Goal: Information Seeking & Learning: Understand process/instructions

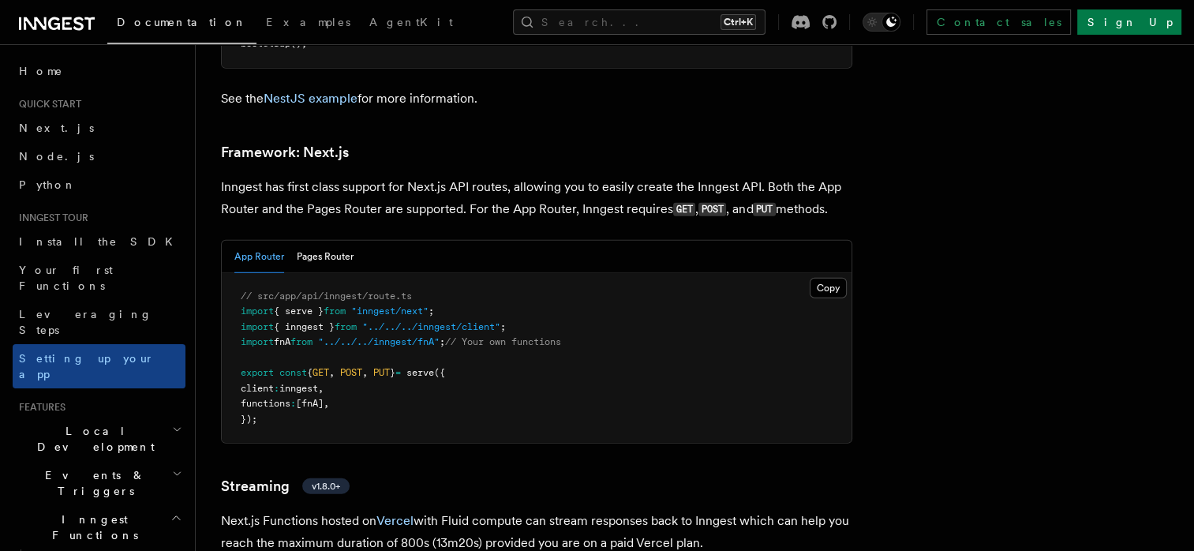
drag, startPoint x: 0, startPoint y: 0, endPoint x: 612, endPoint y: 214, distance: 648.6
click at [612, 273] on pre "// src/app/api/inngest/route.ts import { serve } from "inngest/next" ; import {…" at bounding box center [537, 358] width 630 height 170
click at [615, 273] on pre "// src/app/api/inngest/route.ts import { serve } from "inngest/next" ; import {…" at bounding box center [537, 358] width 630 height 170
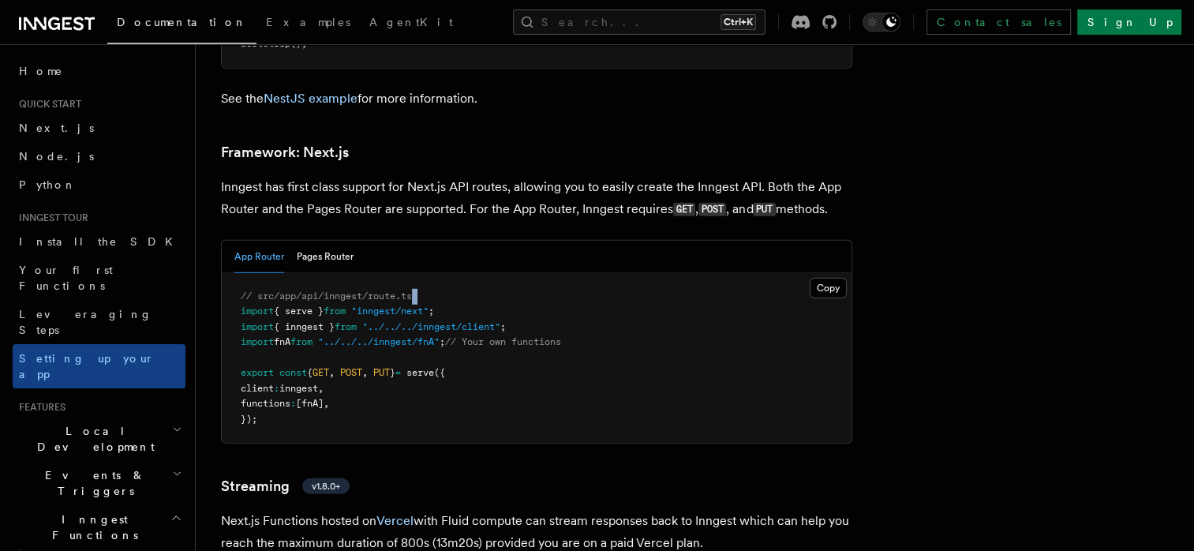
click at [615, 273] on pre "// src/app/api/inngest/route.ts import { serve } from "inngest/next" ; import {…" at bounding box center [537, 358] width 630 height 170
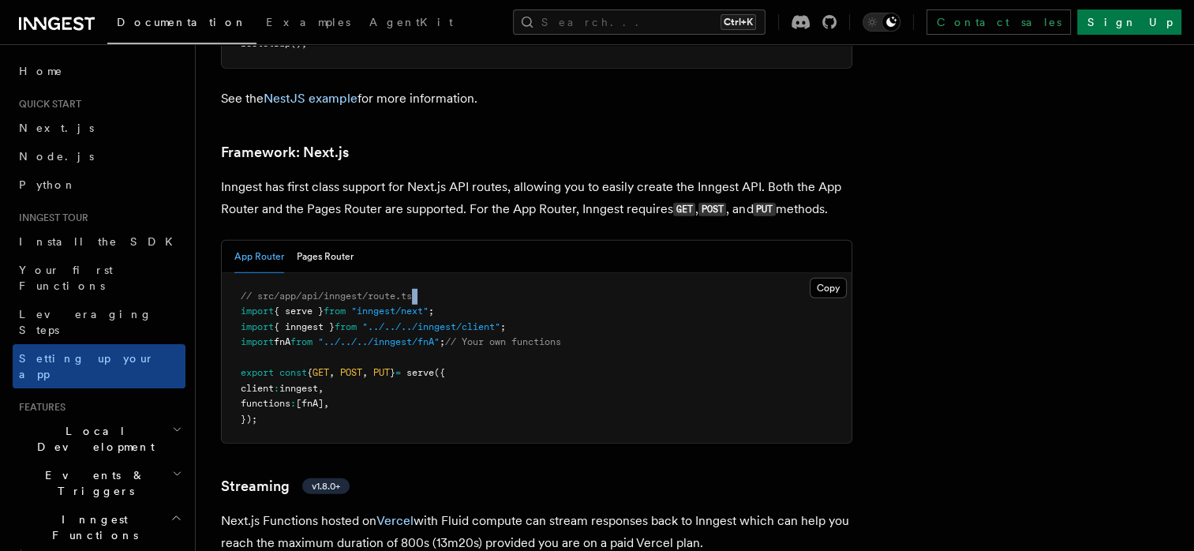
click at [615, 273] on pre "// src/app/api/inngest/route.ts import { serve } from "inngest/next" ; import {…" at bounding box center [537, 358] width 630 height 170
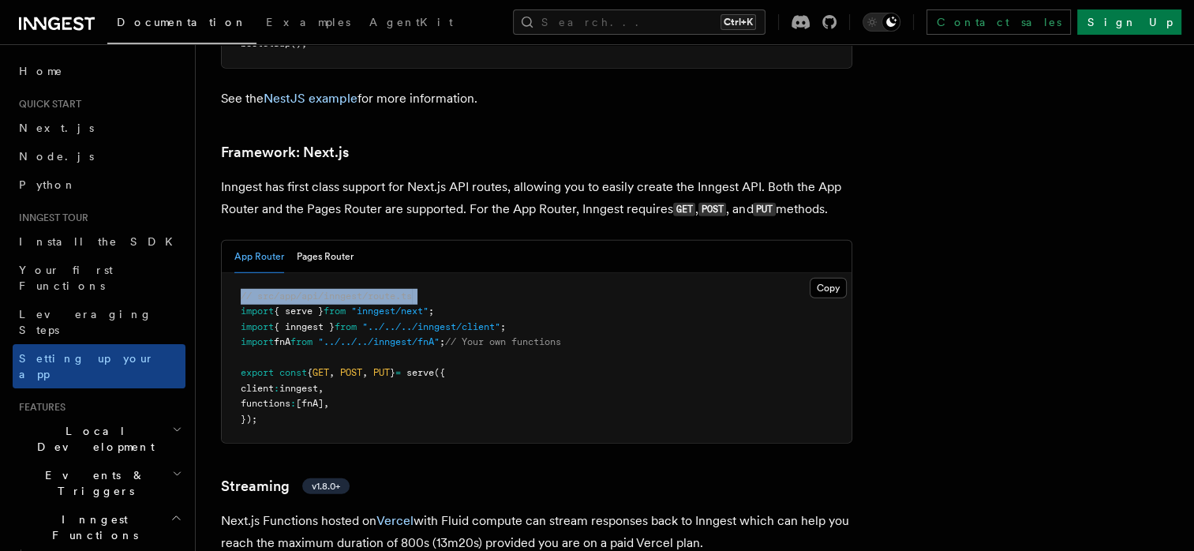
click at [615, 273] on pre "// src/app/api/inngest/route.ts import { serve } from "inngest/next" ; import {…" at bounding box center [537, 358] width 630 height 170
click at [618, 273] on pre "// src/app/api/inngest/route.ts import { serve } from "inngest/next" ; import {…" at bounding box center [537, 358] width 630 height 170
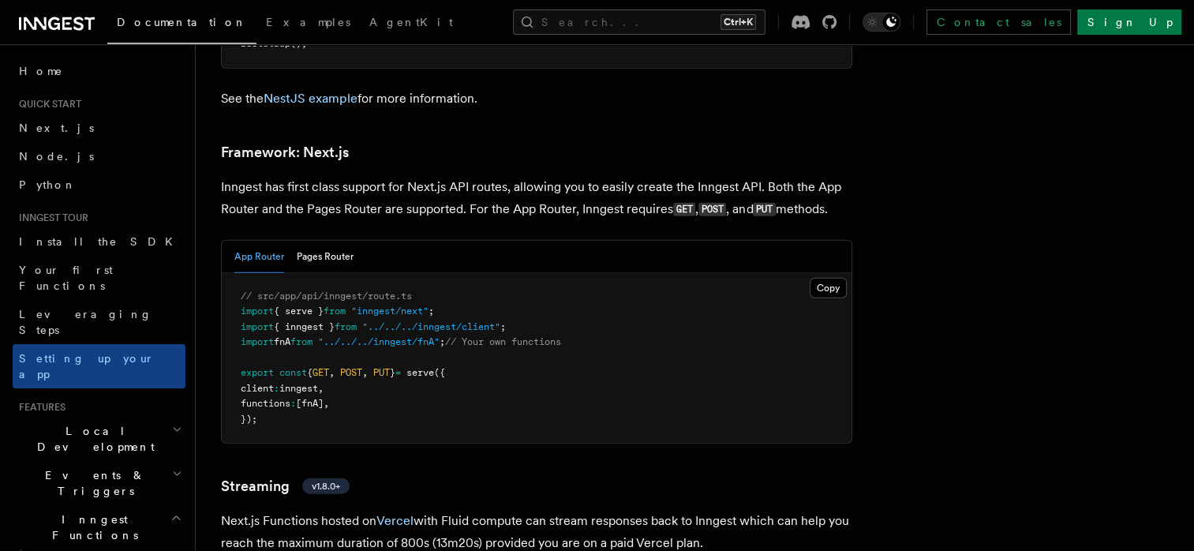
click at [618, 273] on pre "// src/app/api/inngest/route.ts import { serve } from "inngest/next" ; import {…" at bounding box center [537, 358] width 630 height 170
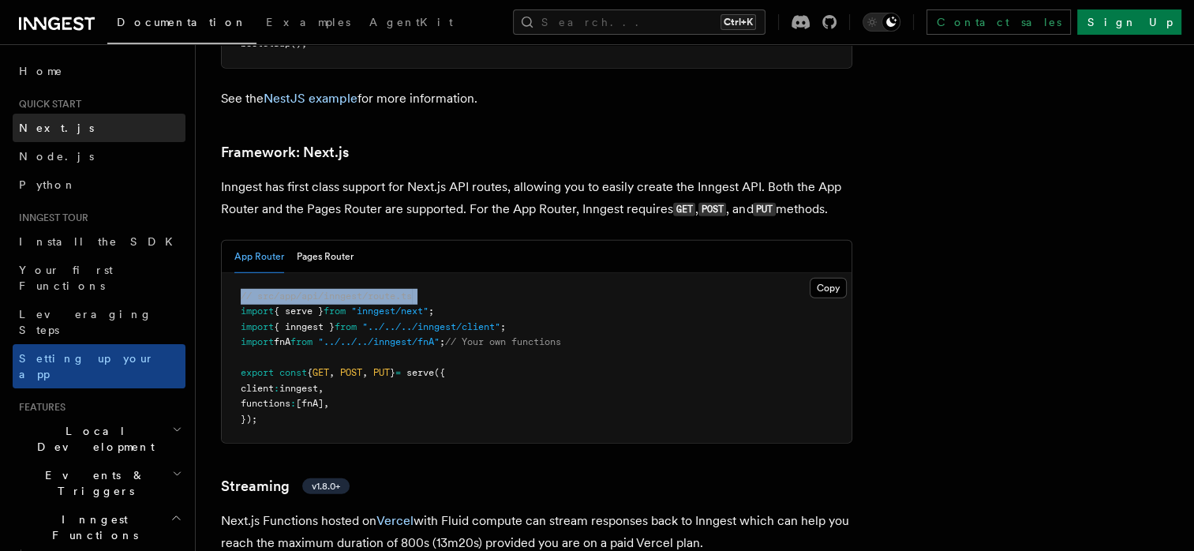
click at [66, 124] on link "Next.js" at bounding box center [99, 128] width 173 height 28
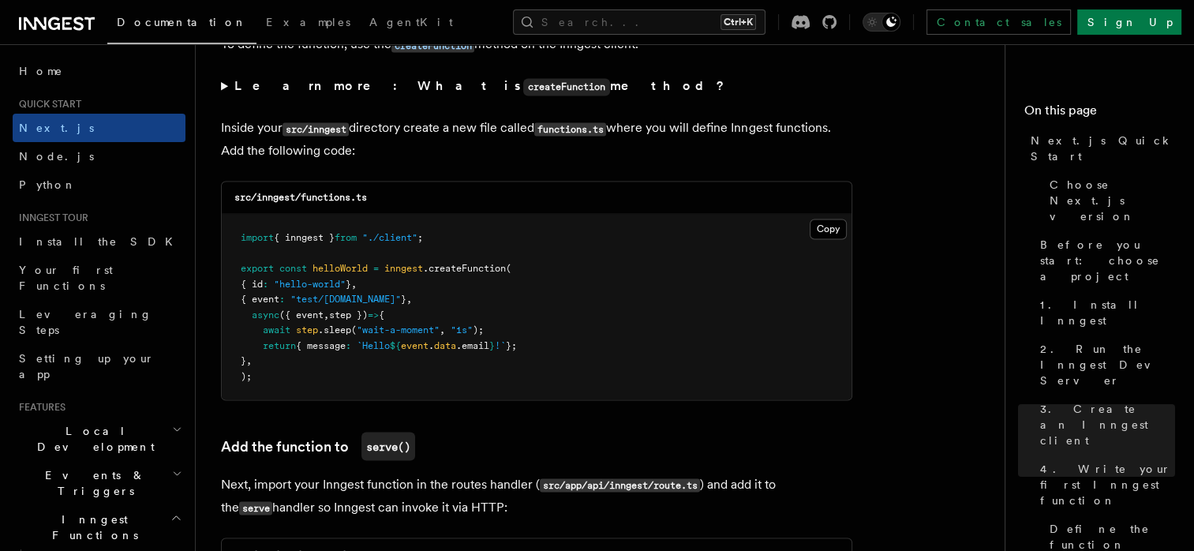
scroll to position [2757, 0]
